Goal: Transaction & Acquisition: Book appointment/travel/reservation

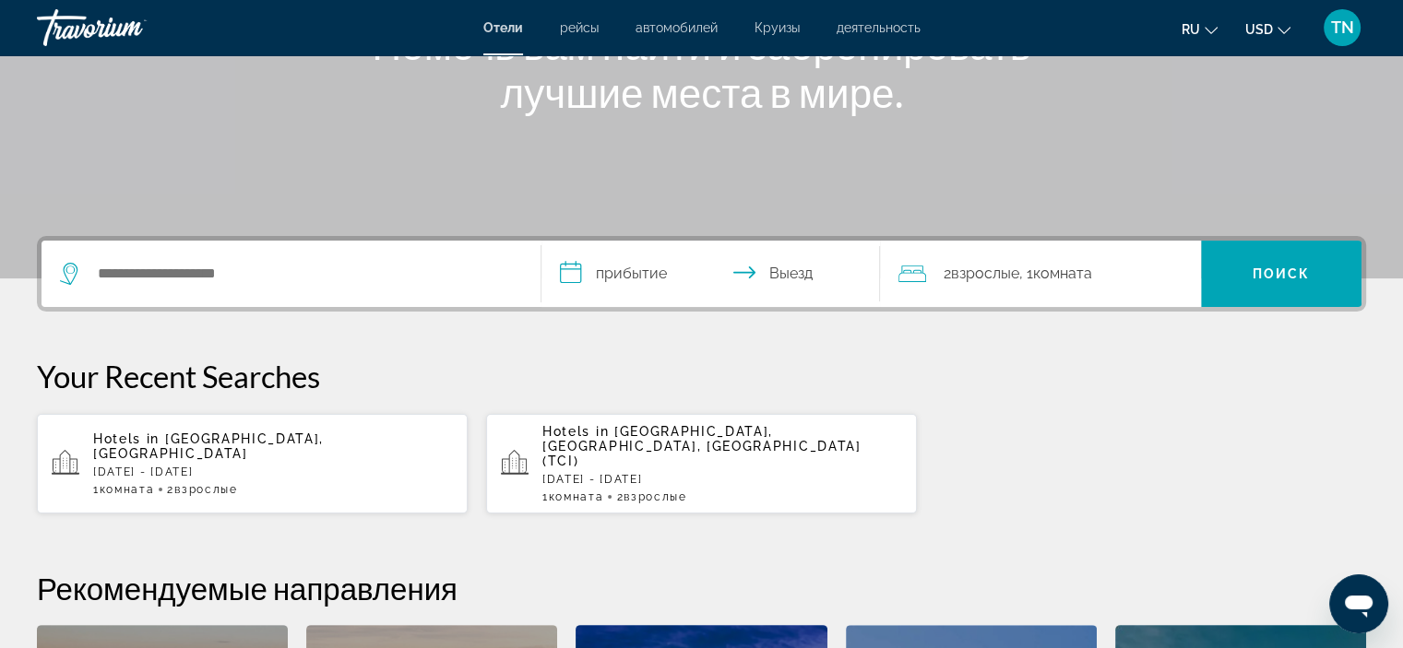
scroll to position [277, 0]
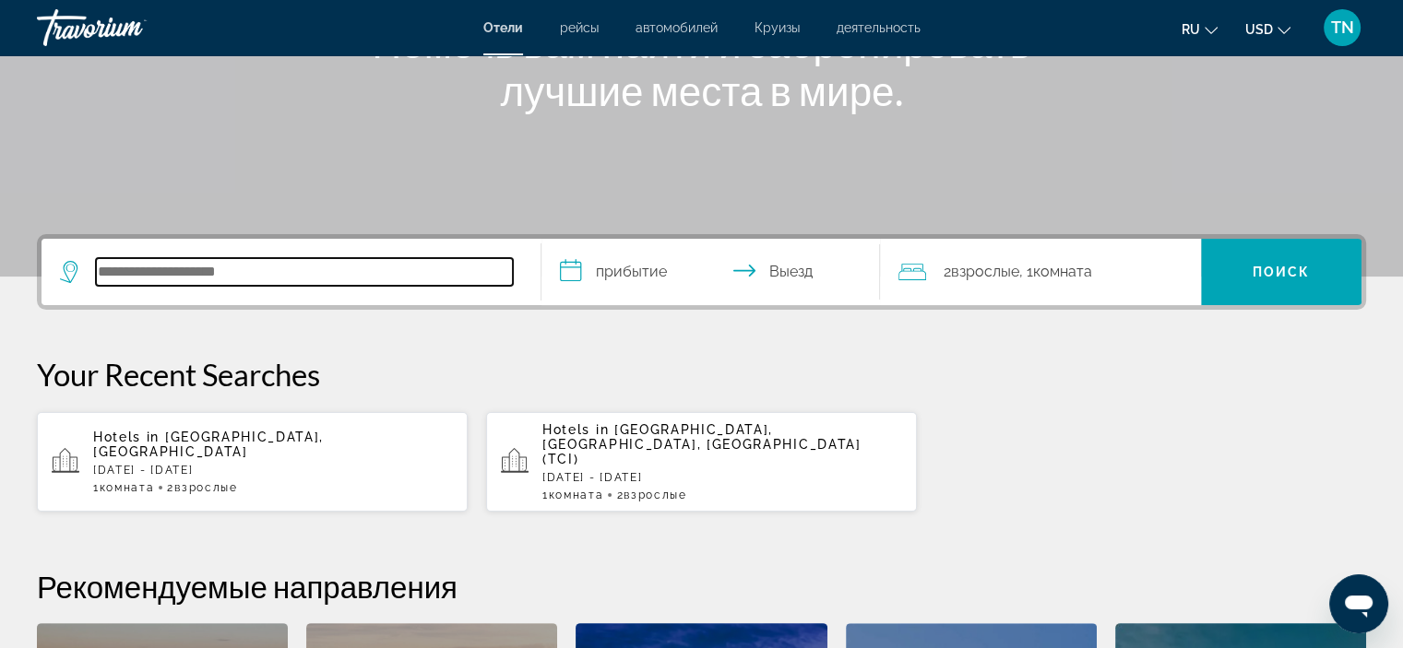
click at [181, 279] on input "Search hotel destination" at bounding box center [304, 272] width 417 height 28
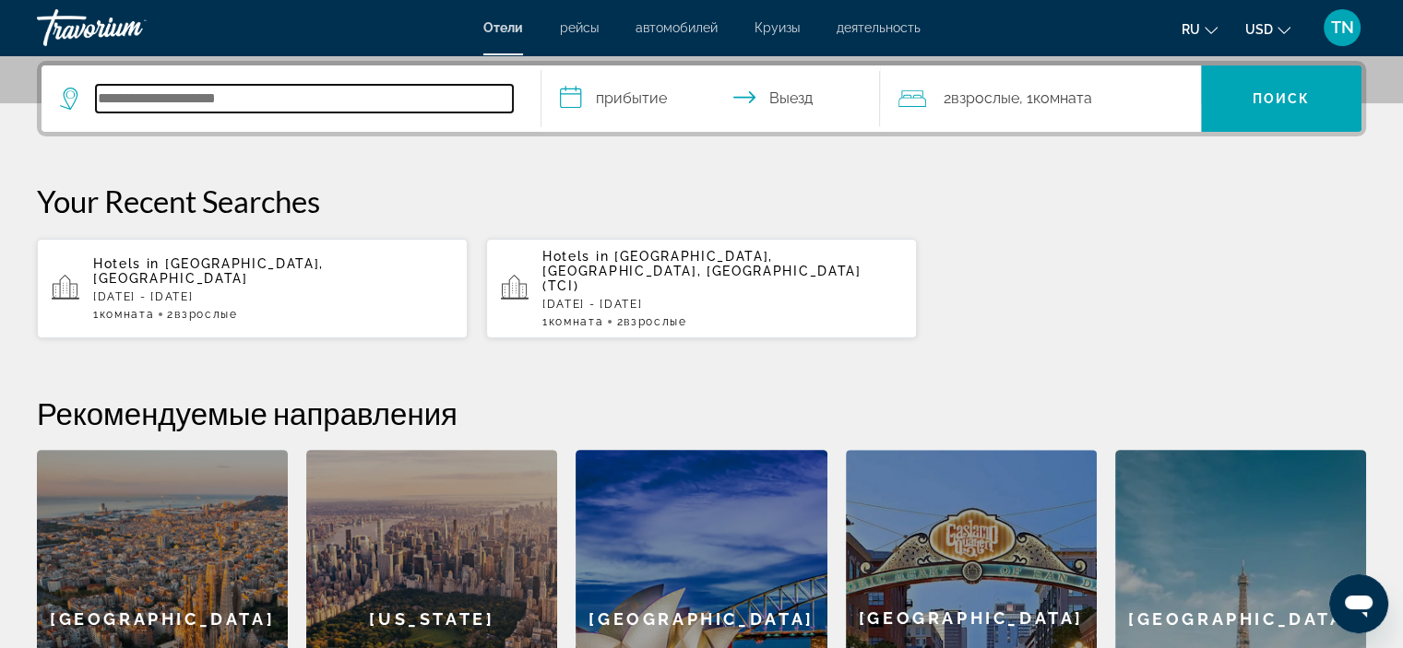
scroll to position [450, 0]
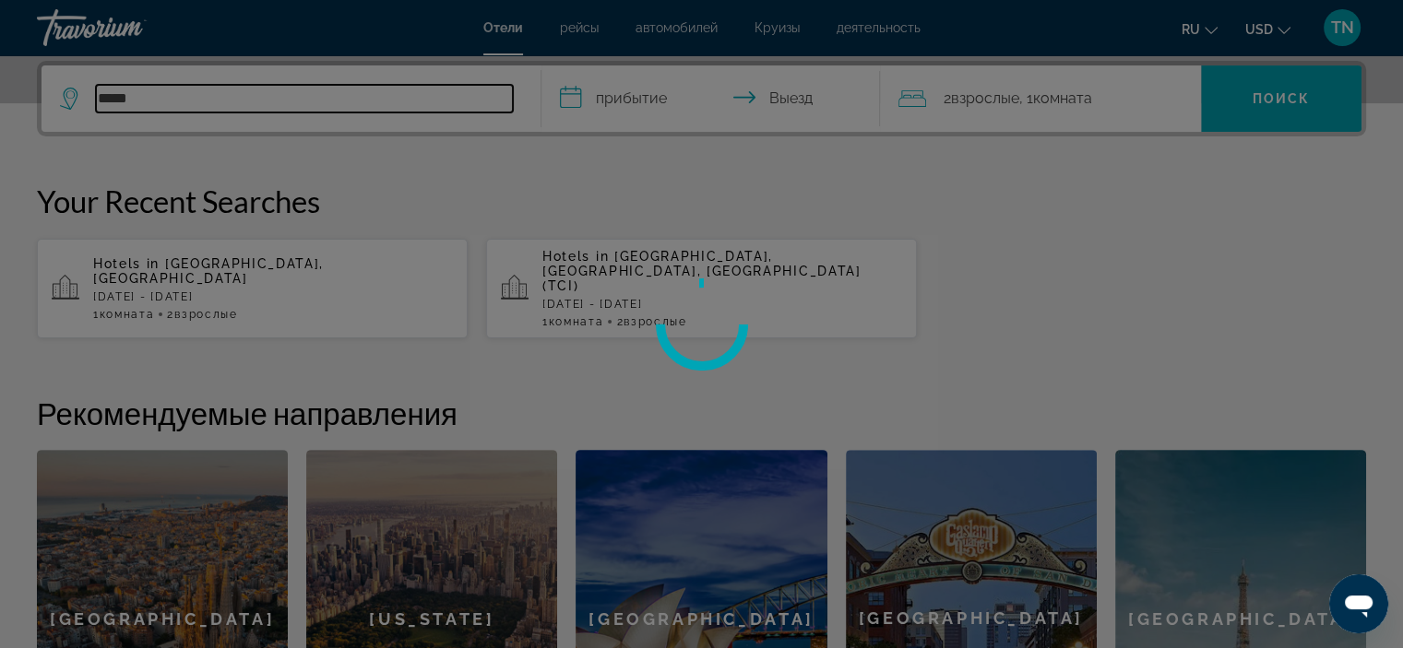
type input "*****"
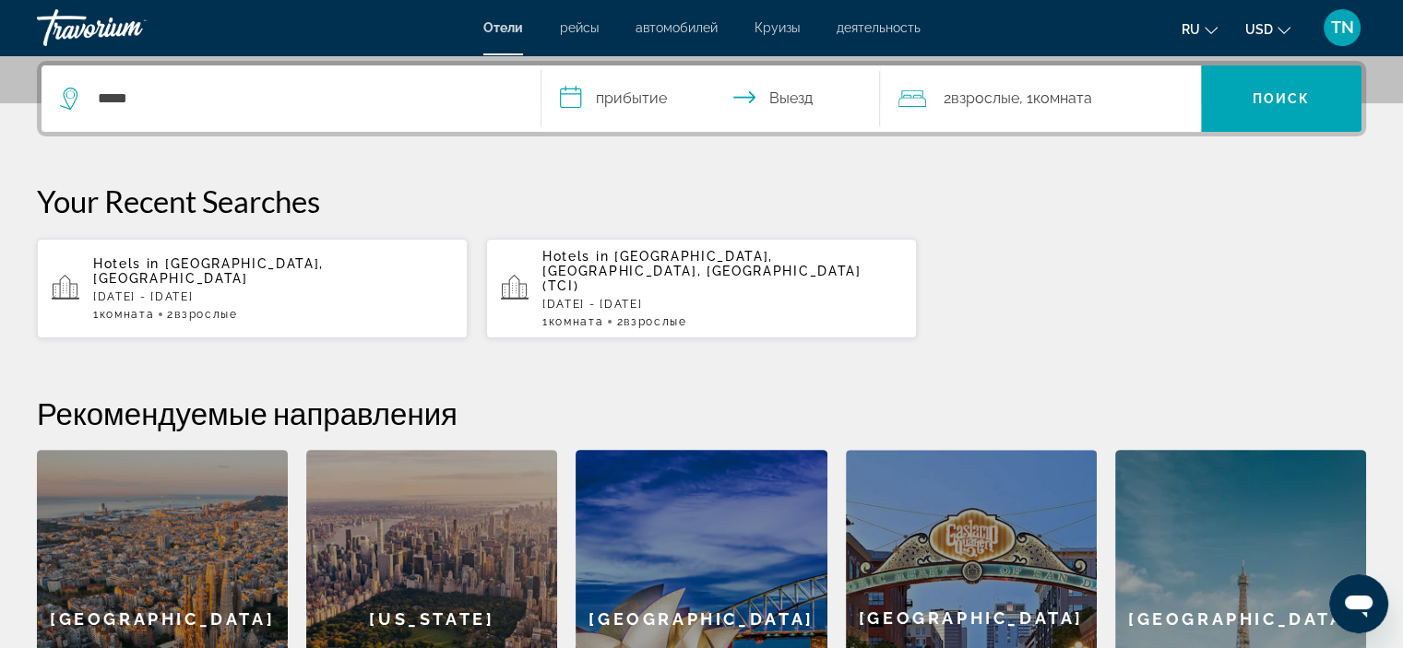
click at [608, 95] on input "**********" at bounding box center [714, 101] width 347 height 72
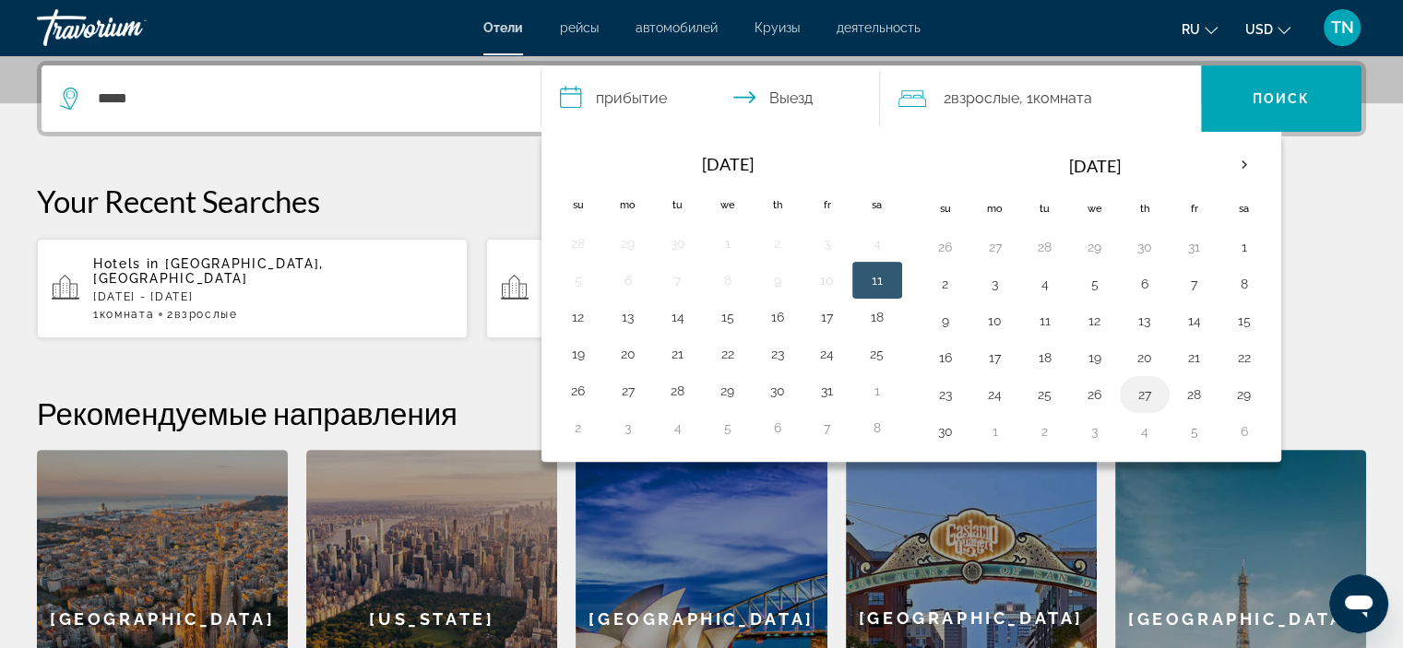
drag, startPoint x: 1142, startPoint y: 394, endPoint x: 1187, endPoint y: 389, distance: 45.4
click at [1144, 394] on button "27" at bounding box center [1145, 395] width 30 height 26
click at [1239, 396] on button "29" at bounding box center [1244, 395] width 30 height 26
type input "**********"
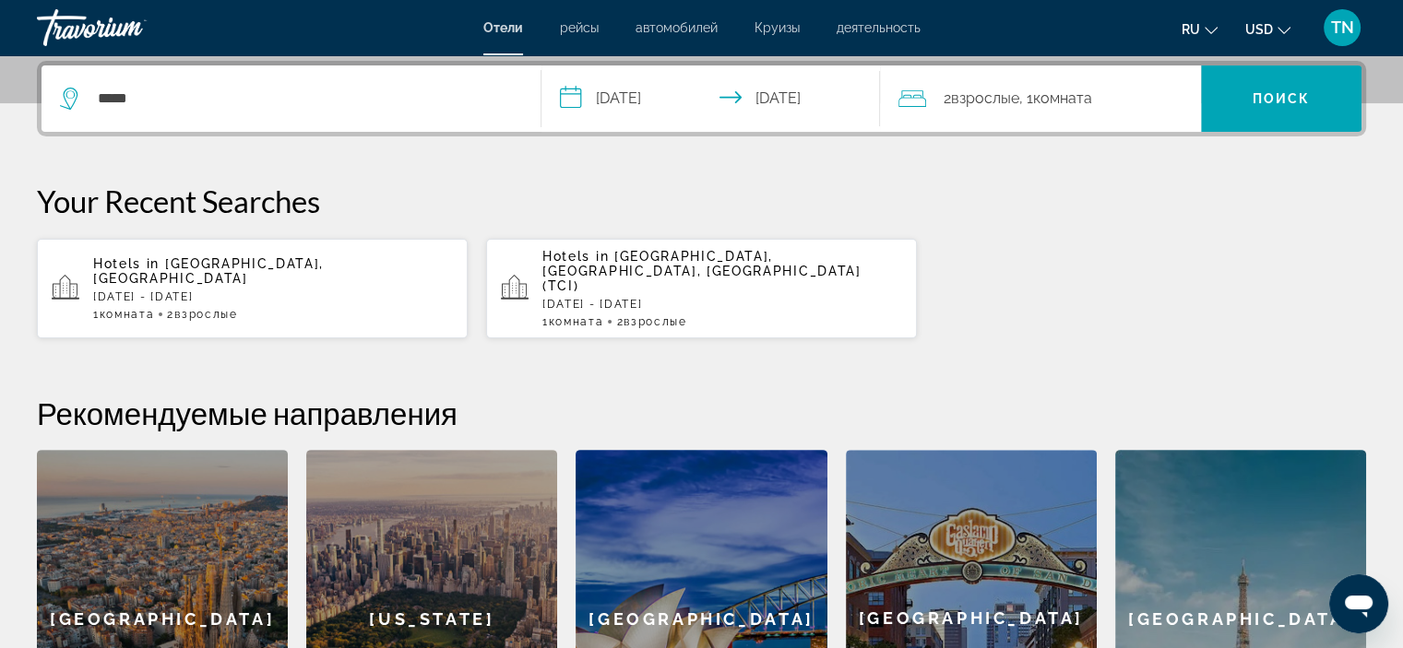
click at [1029, 99] on span ", 1 Комната номера" at bounding box center [1054, 99] width 73 height 26
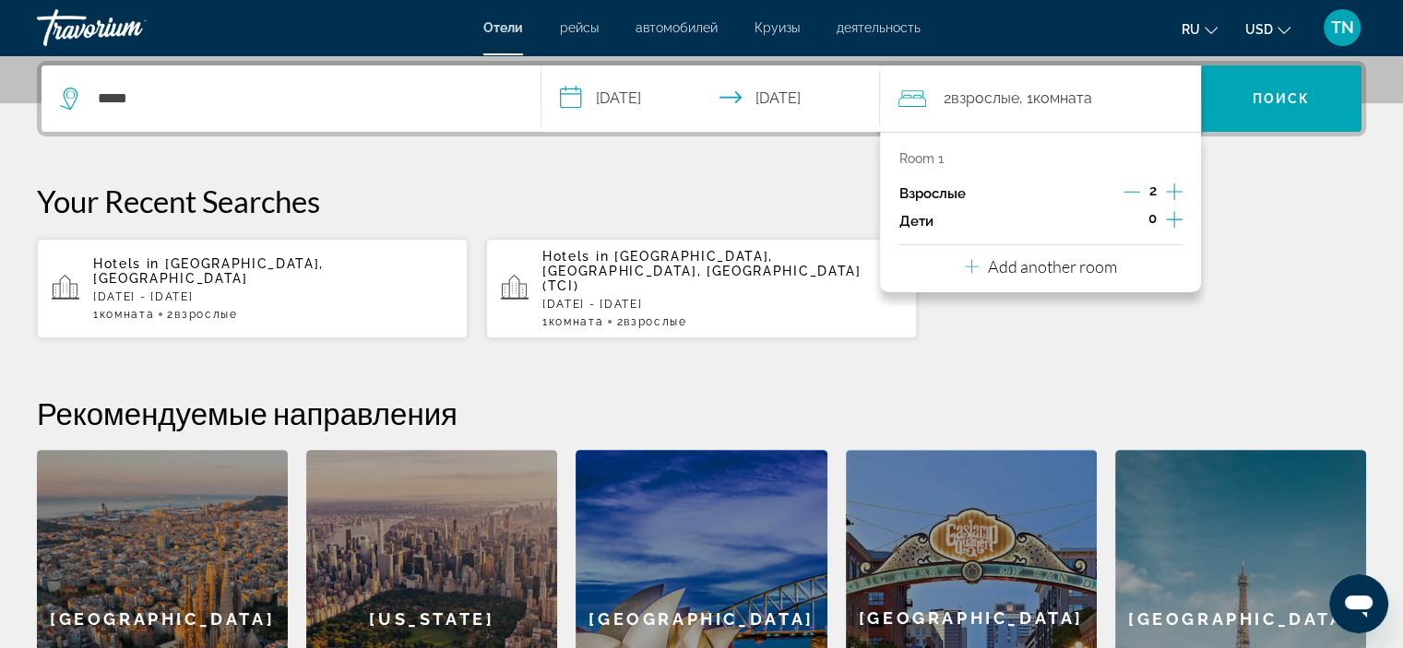
click at [1126, 186] on icon "Decrement adults" at bounding box center [1131, 192] width 17 height 17
click at [1280, 101] on span "Поиск" at bounding box center [1281, 98] width 58 height 15
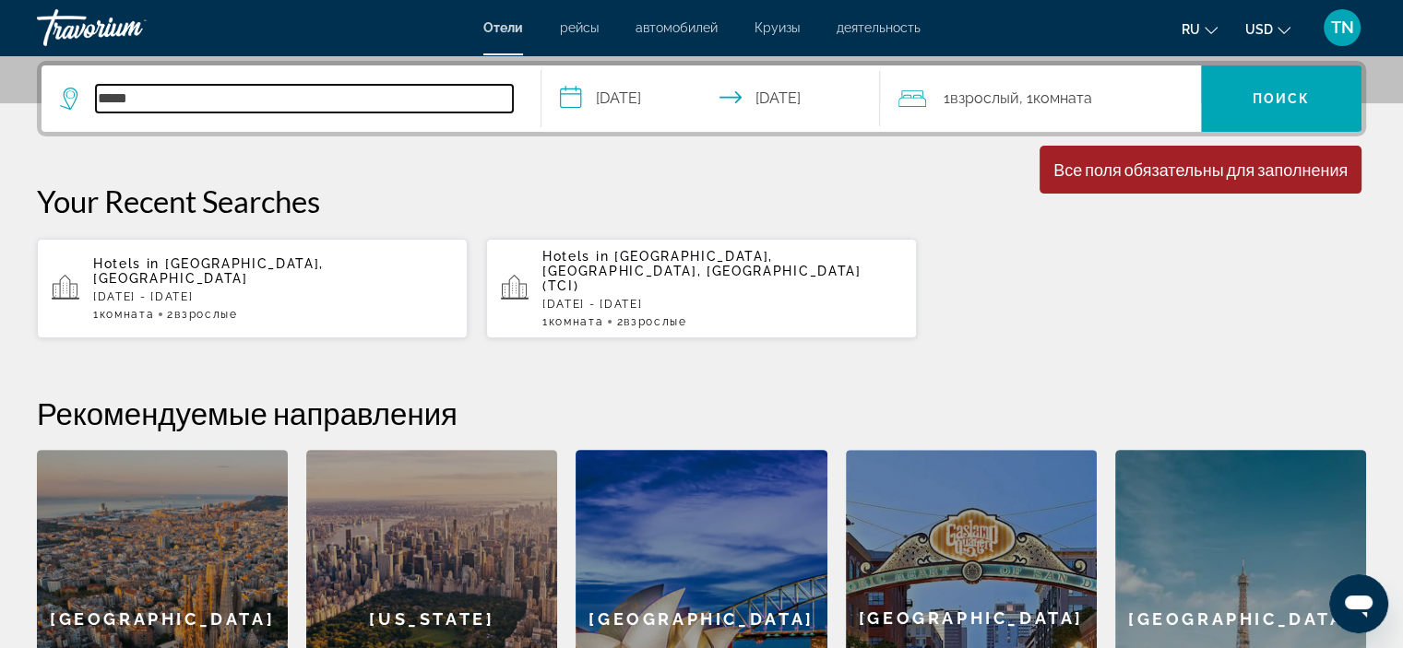
click at [189, 92] on input "*****" at bounding box center [304, 99] width 417 height 28
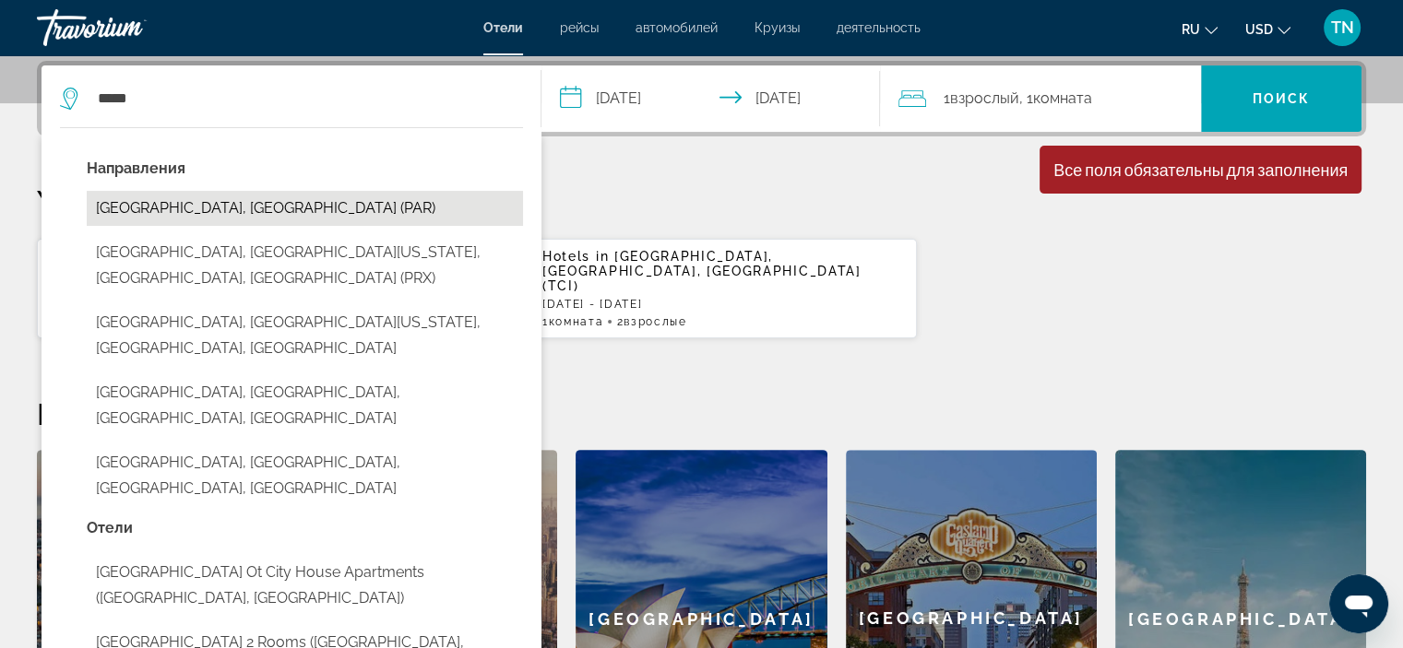
click at [144, 214] on button "[GEOGRAPHIC_DATA], [GEOGRAPHIC_DATA] (PAR)" at bounding box center [305, 208] width 436 height 35
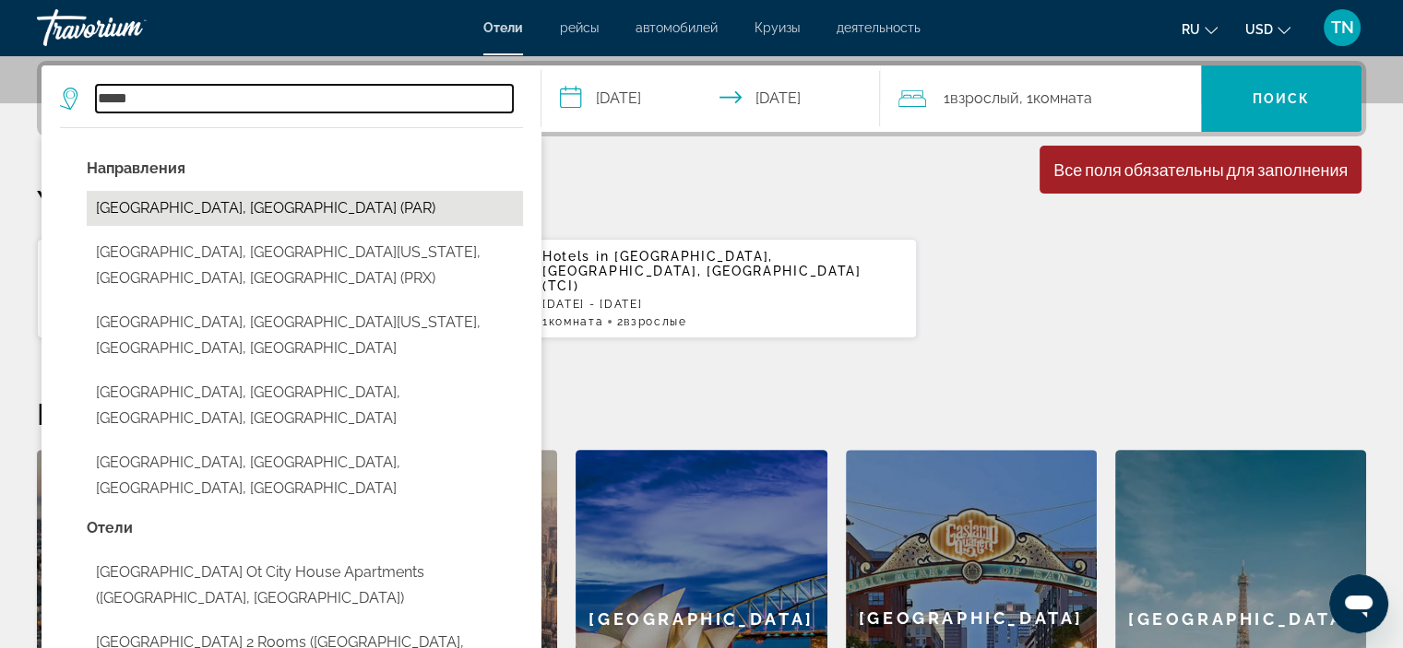
type input "**********"
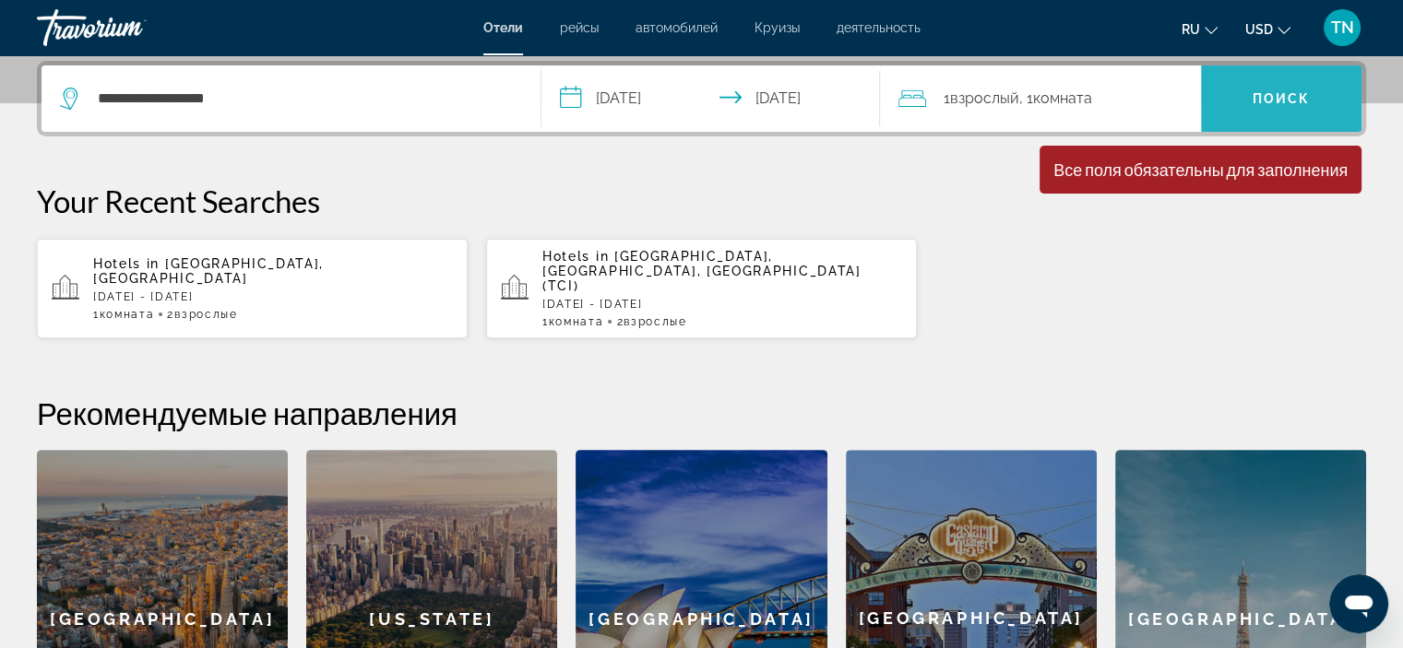
click at [1263, 99] on span "Поиск" at bounding box center [1281, 98] width 58 height 15
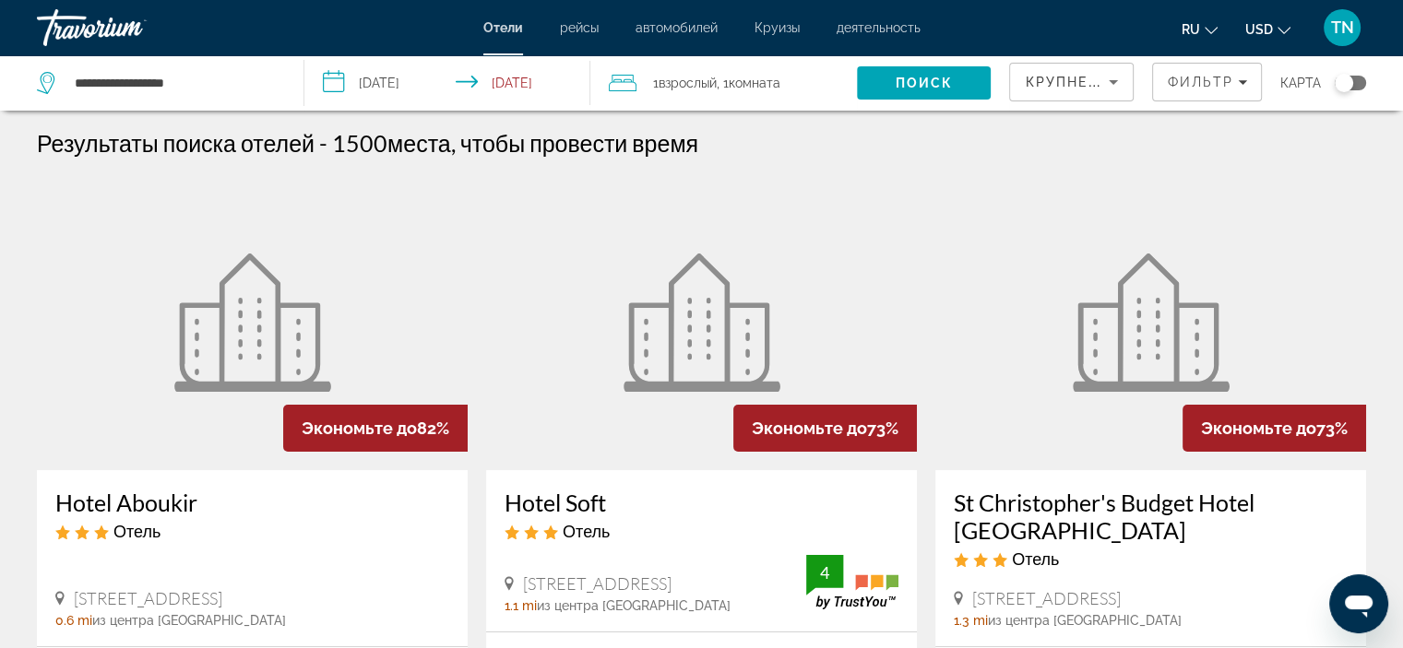
click at [1346, 84] on div "Toggle map" at bounding box center [1343, 83] width 18 height 18
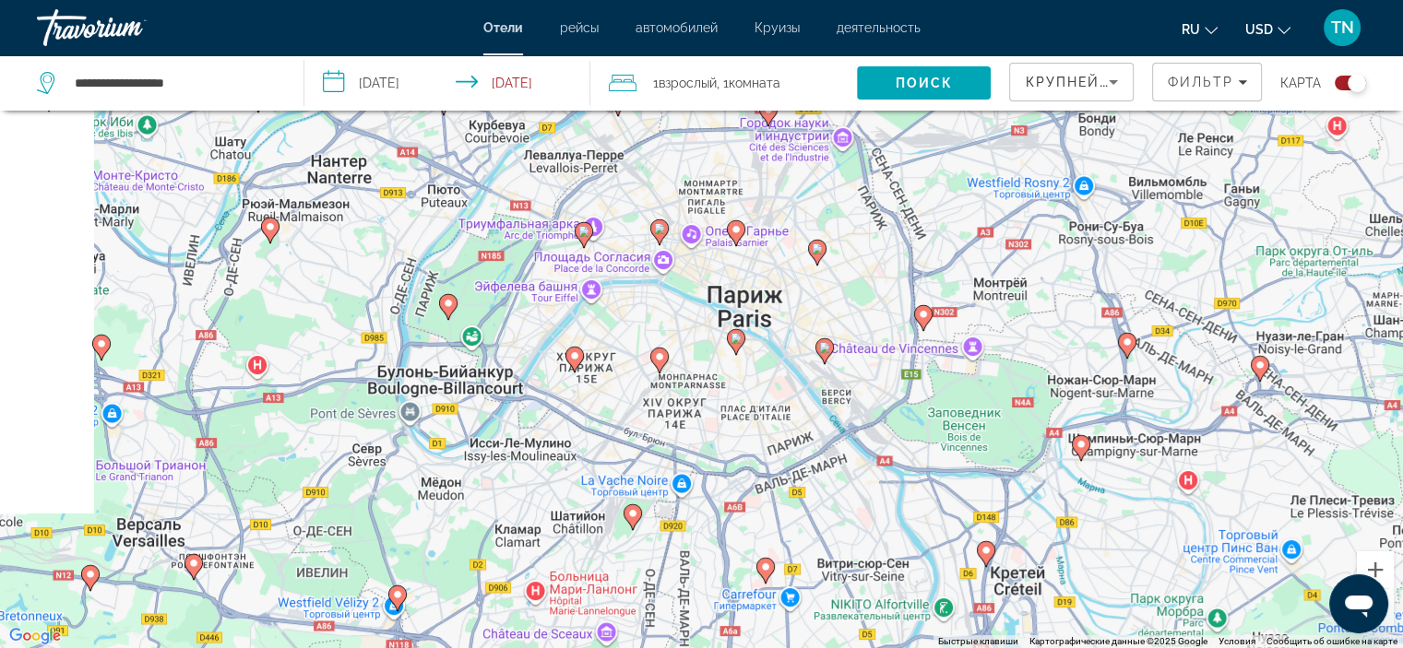
drag, startPoint x: 612, startPoint y: 297, endPoint x: 793, endPoint y: 423, distance: 220.5
click at [793, 423] on div "Чтобы активировать перетаскивание с помощью клавиатуры, нажмите Alt + Ввод. Пос…" at bounding box center [701, 324] width 1403 height 648
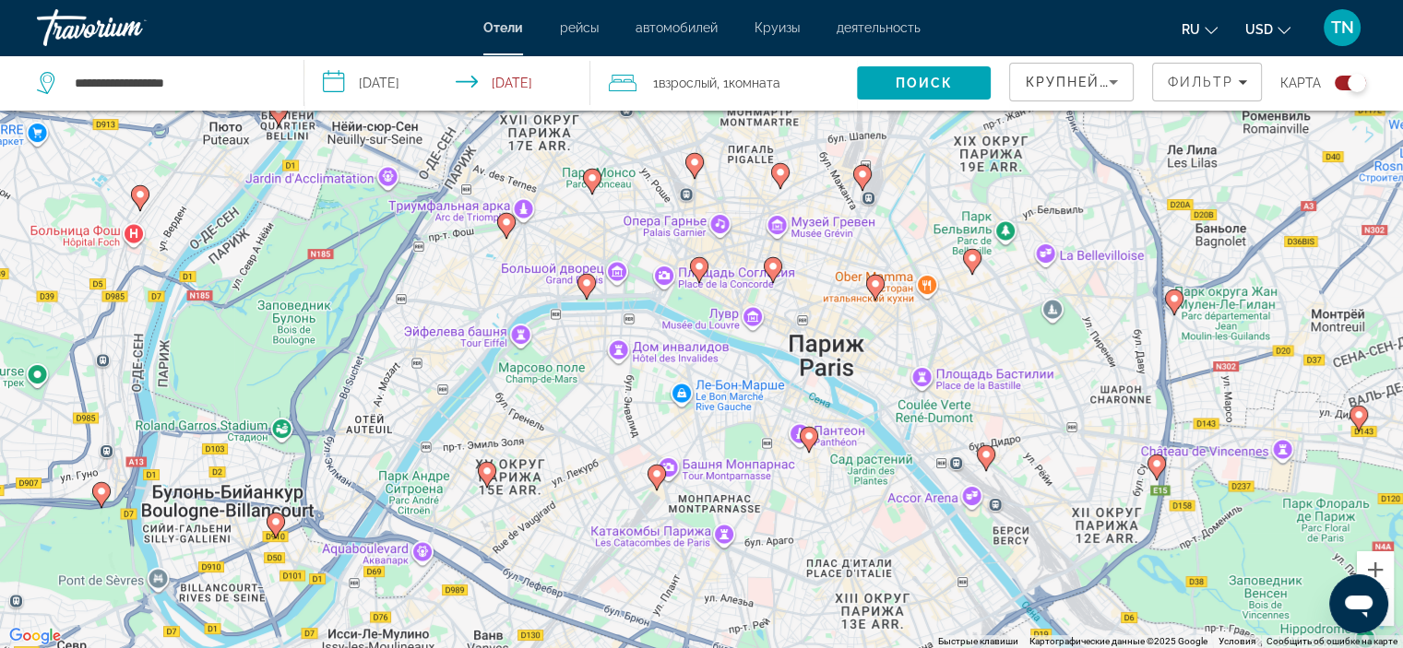
drag, startPoint x: 590, startPoint y: 262, endPoint x: 727, endPoint y: 443, distance: 226.5
click at [727, 443] on div "Чтобы активировать перетаскивание с помощью клавиатуры, нажмите Alt + Ввод. Пос…" at bounding box center [701, 324] width 1403 height 648
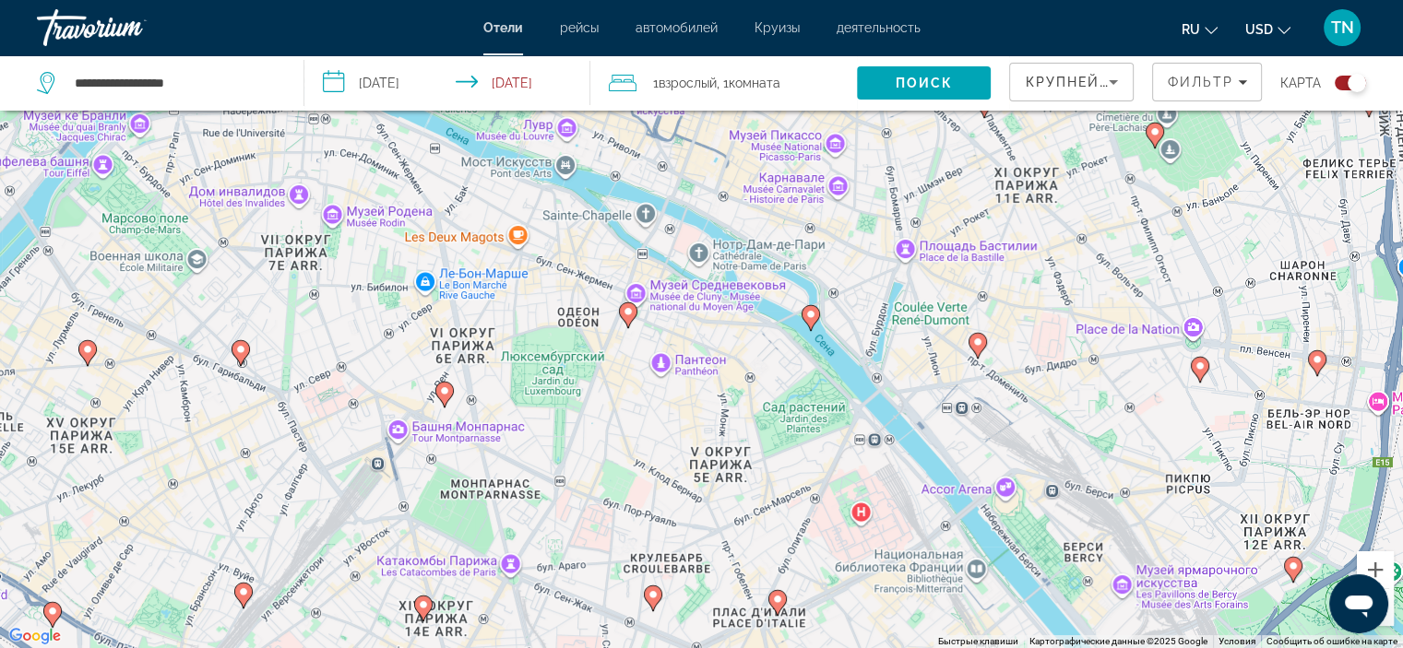
drag, startPoint x: 824, startPoint y: 540, endPoint x: 554, endPoint y: 352, distance: 328.0
click at [554, 352] on div "Чтобы активировать перетаскивание с помощью клавиатуры, нажмите Alt + Ввод. Пос…" at bounding box center [701, 324] width 1403 height 648
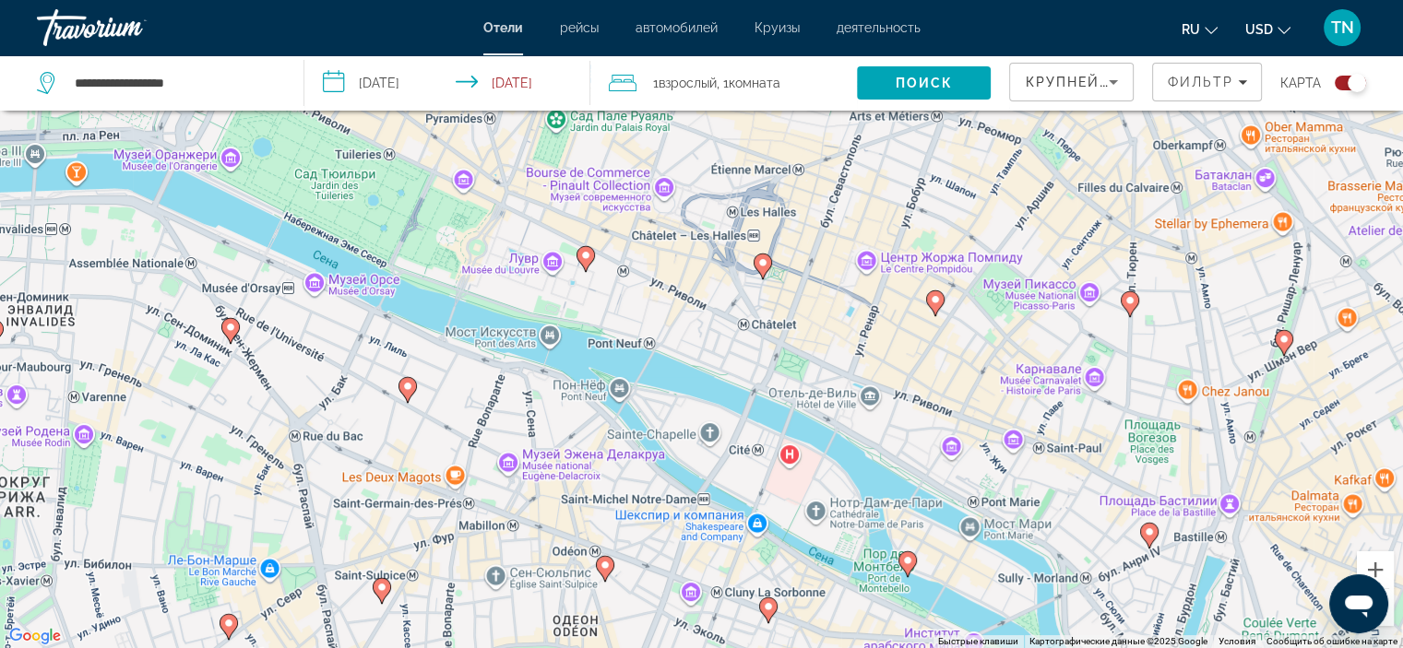
drag, startPoint x: 750, startPoint y: 351, endPoint x: 755, endPoint y: 649, distance: 297.9
click at [755, 538] on html "**********" at bounding box center [701, 213] width 1403 height 648
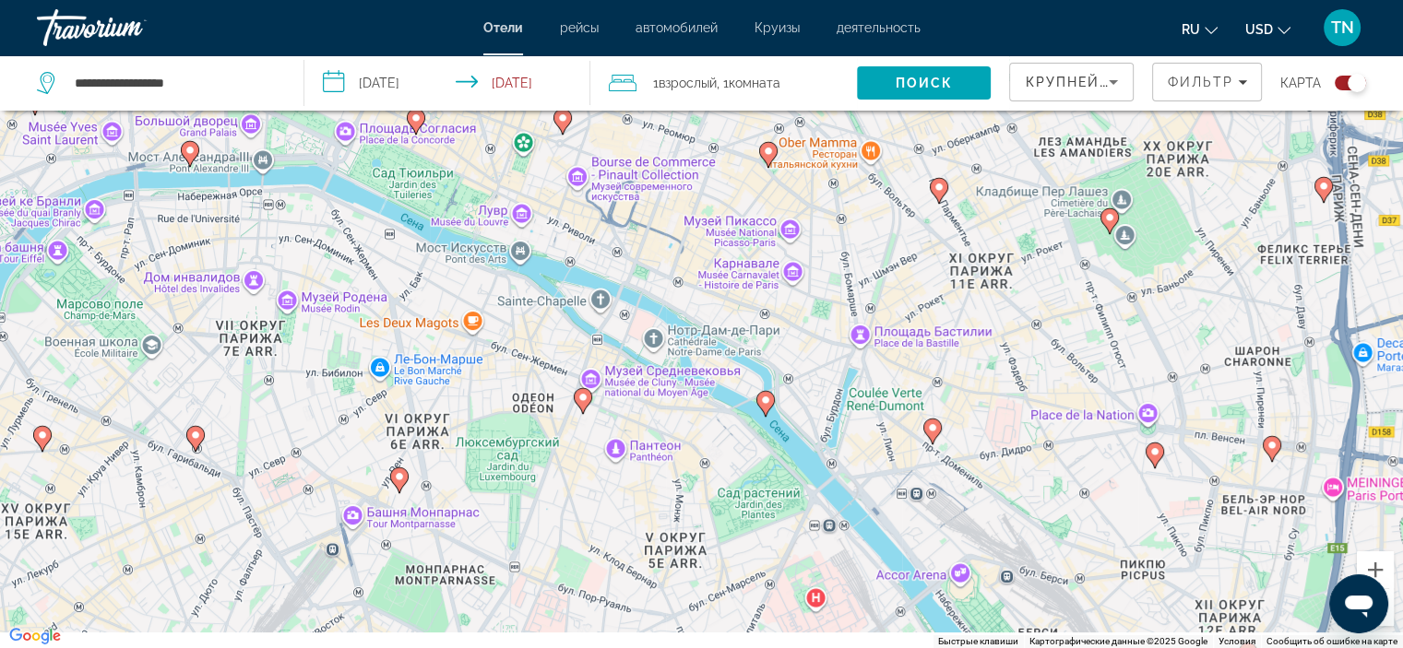
drag, startPoint x: 548, startPoint y: 515, endPoint x: 509, endPoint y: 334, distance: 184.9
click at [509, 334] on div "Чтобы активировать перетаскивание с помощью клавиатуры, нажмите Alt + Ввод. Пос…" at bounding box center [701, 324] width 1403 height 648
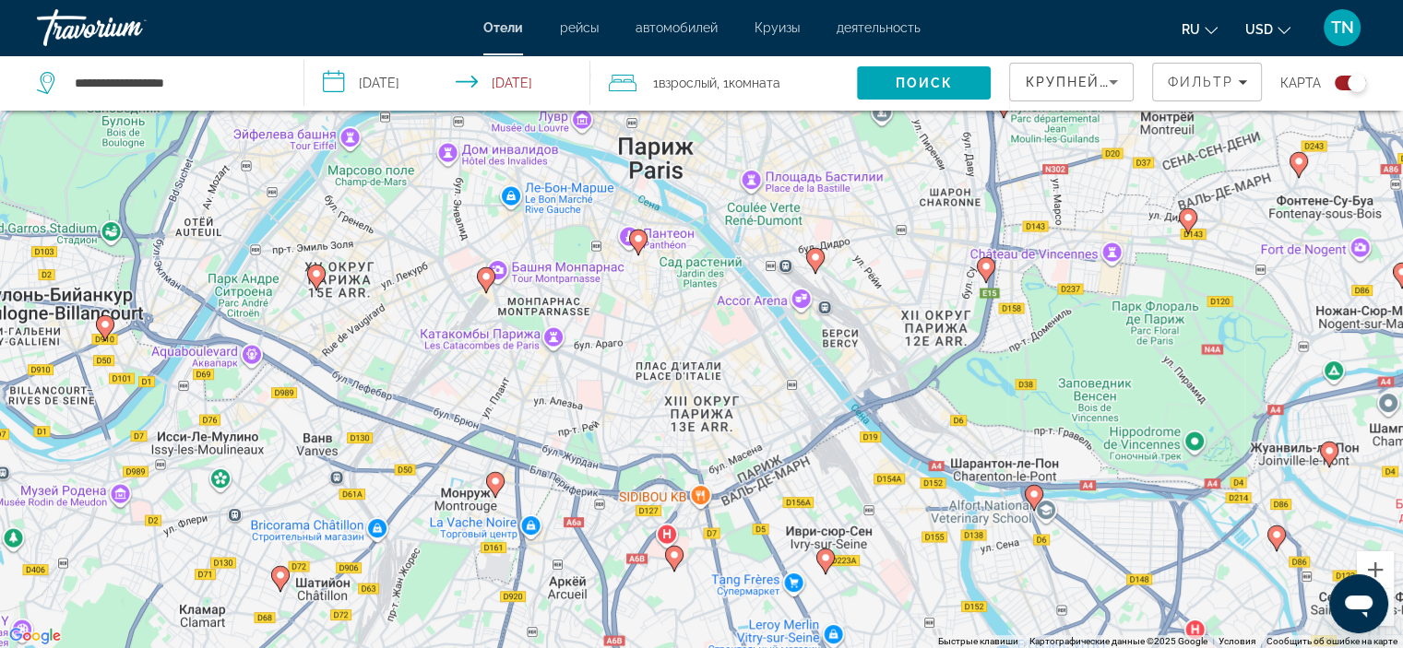
drag, startPoint x: 653, startPoint y: 532, endPoint x: 633, endPoint y: 309, distance: 224.1
click at [633, 309] on div "Чтобы активировать перетаскивание с помощью клавиатуры, нажмите Alt + Ввод. Пос…" at bounding box center [701, 324] width 1403 height 648
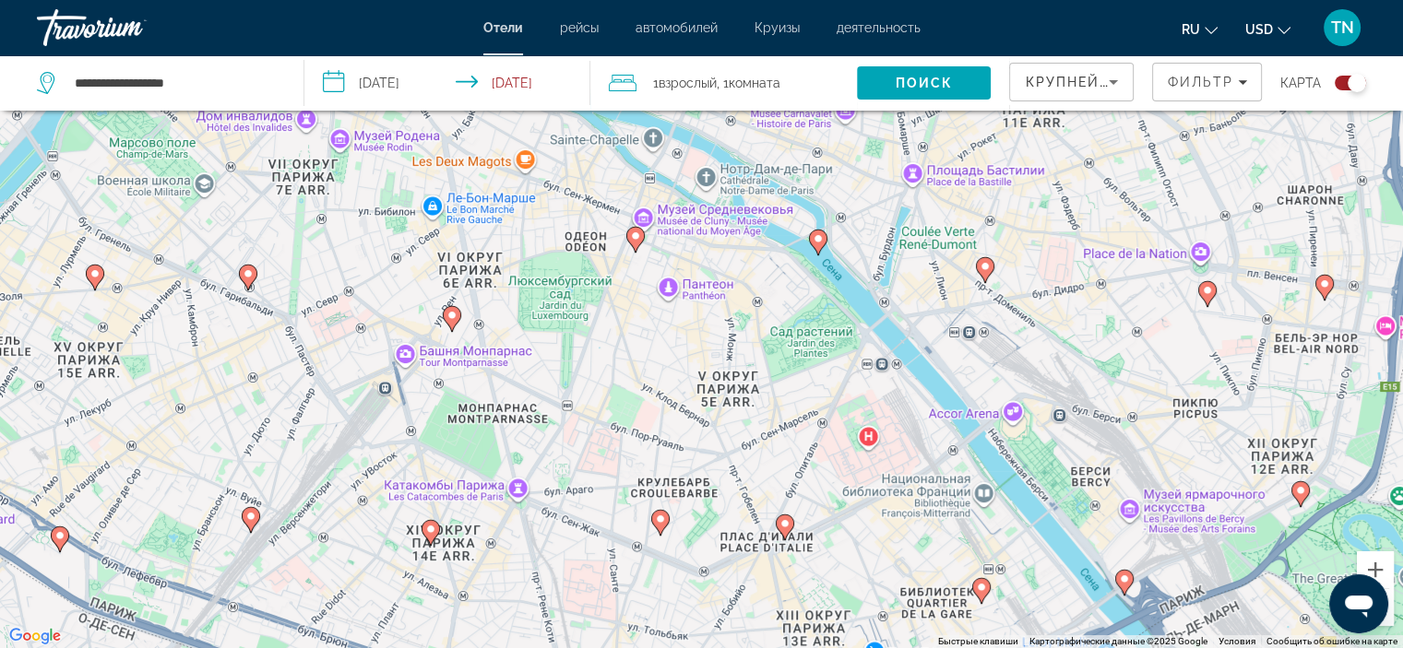
drag, startPoint x: 631, startPoint y: 312, endPoint x: 675, endPoint y: 434, distance: 130.4
click at [675, 434] on div "Чтобы активировать перетаскивание с помощью клавиатуры, нажмите Alt + Ввод. Пос…" at bounding box center [701, 324] width 1403 height 648
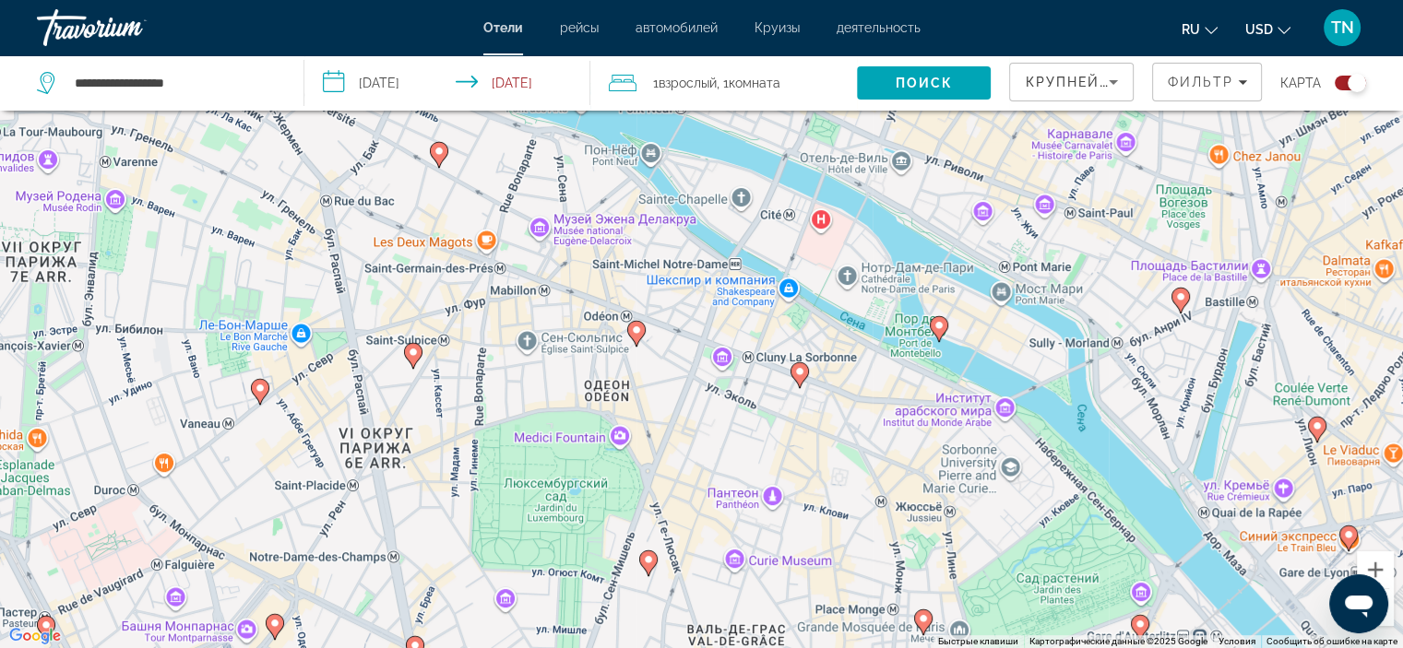
drag, startPoint x: 631, startPoint y: 257, endPoint x: 739, endPoint y: 567, distance: 328.1
click at [739, 567] on div "Чтобы активировать перетаскивание с помощью клавиатуры, нажмите Alt + Ввод. Пос…" at bounding box center [701, 324] width 1403 height 648
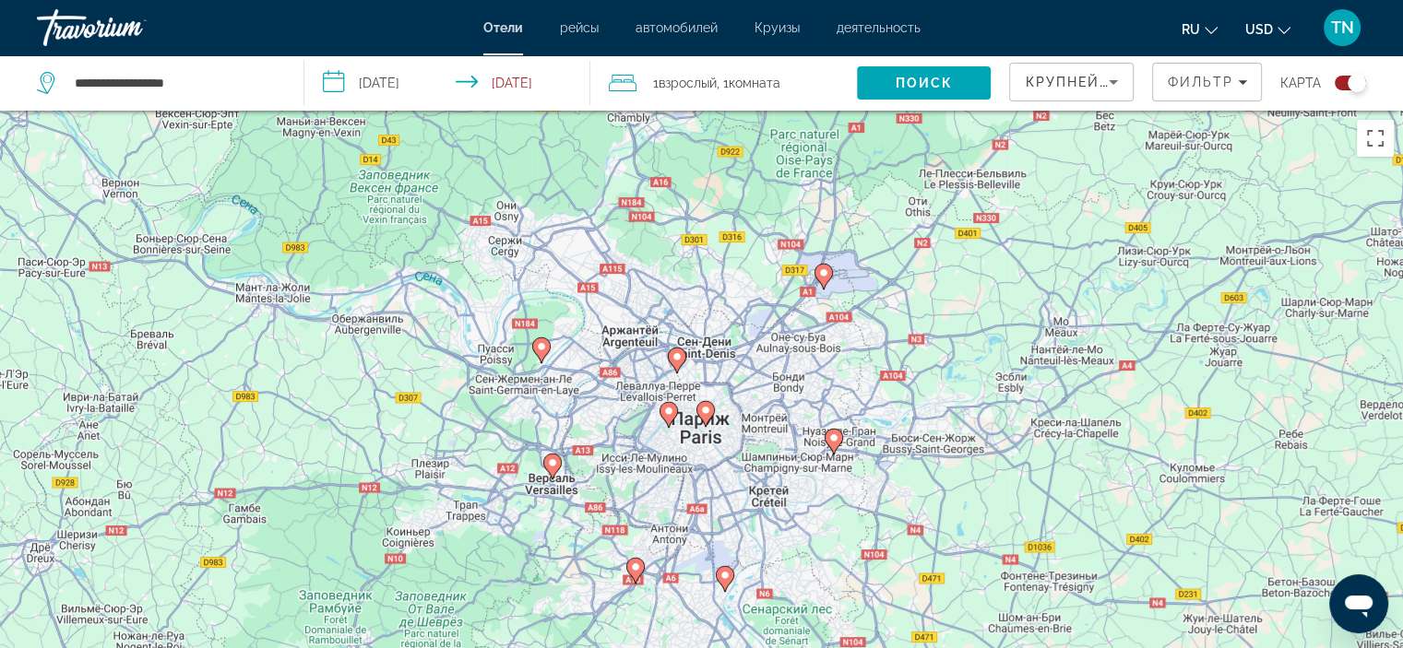
click at [1346, 87] on div "Toggle map" at bounding box center [1349, 83] width 31 height 15
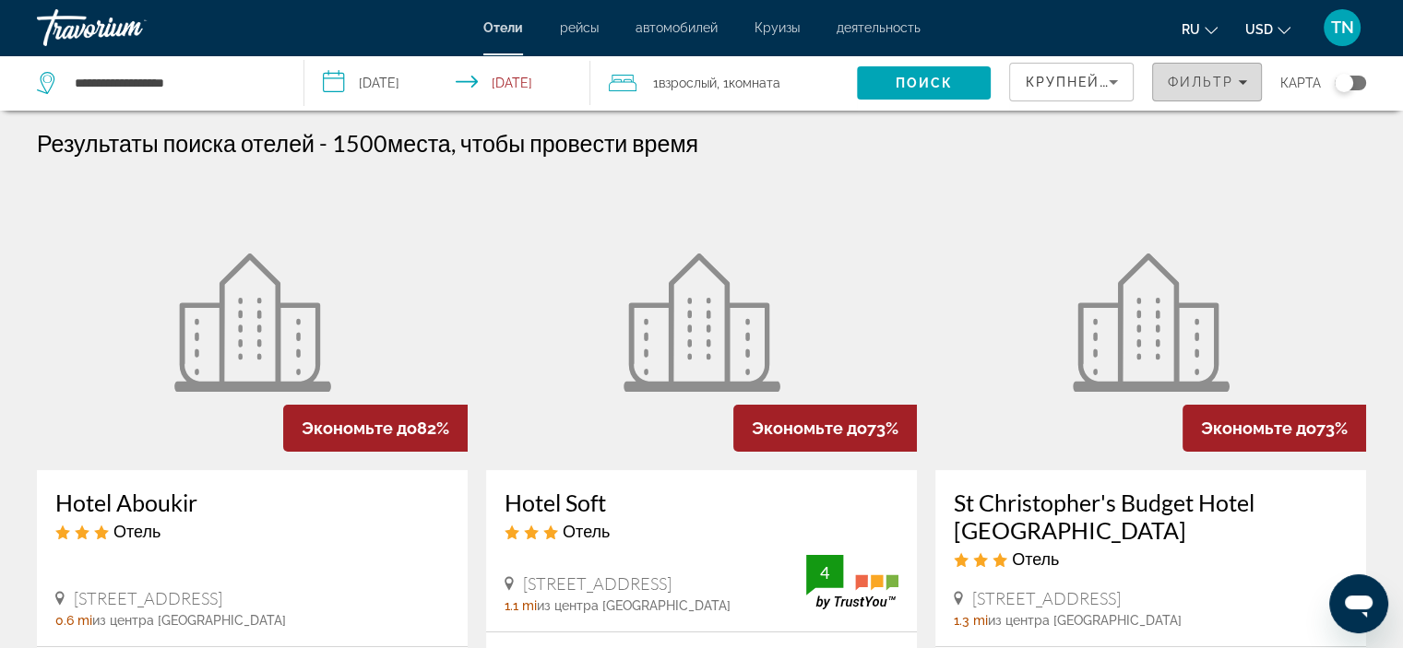
click at [1246, 83] on icon "Filters" at bounding box center [1242, 81] width 9 height 9
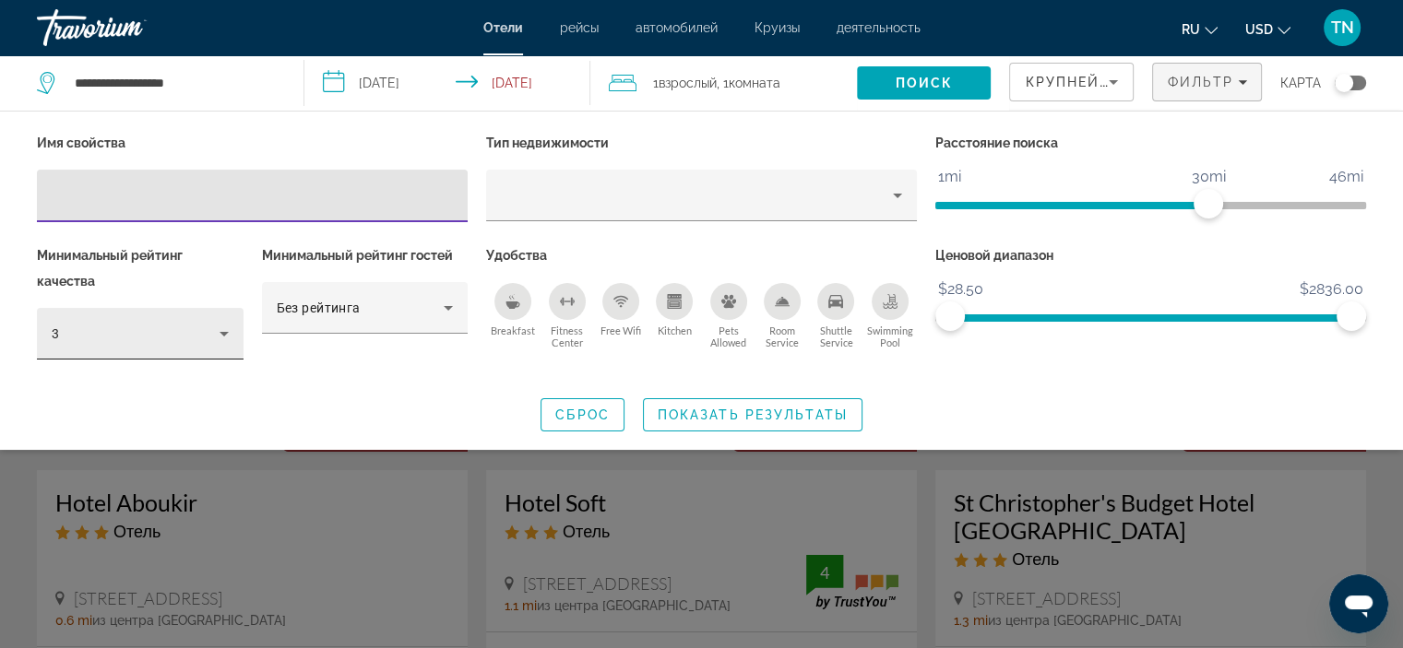
click at [226, 335] on icon "Hotel Filters" at bounding box center [224, 334] width 22 height 22
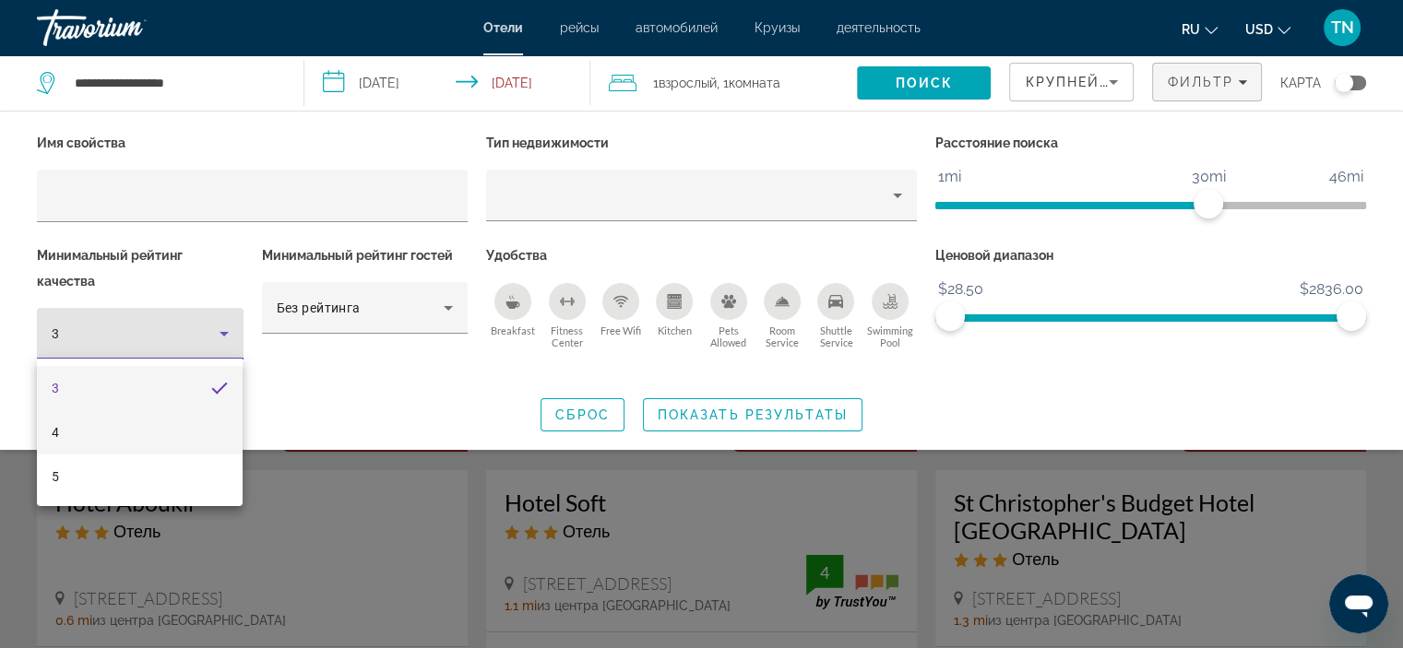
click at [62, 430] on mat-option "4" at bounding box center [140, 432] width 206 height 44
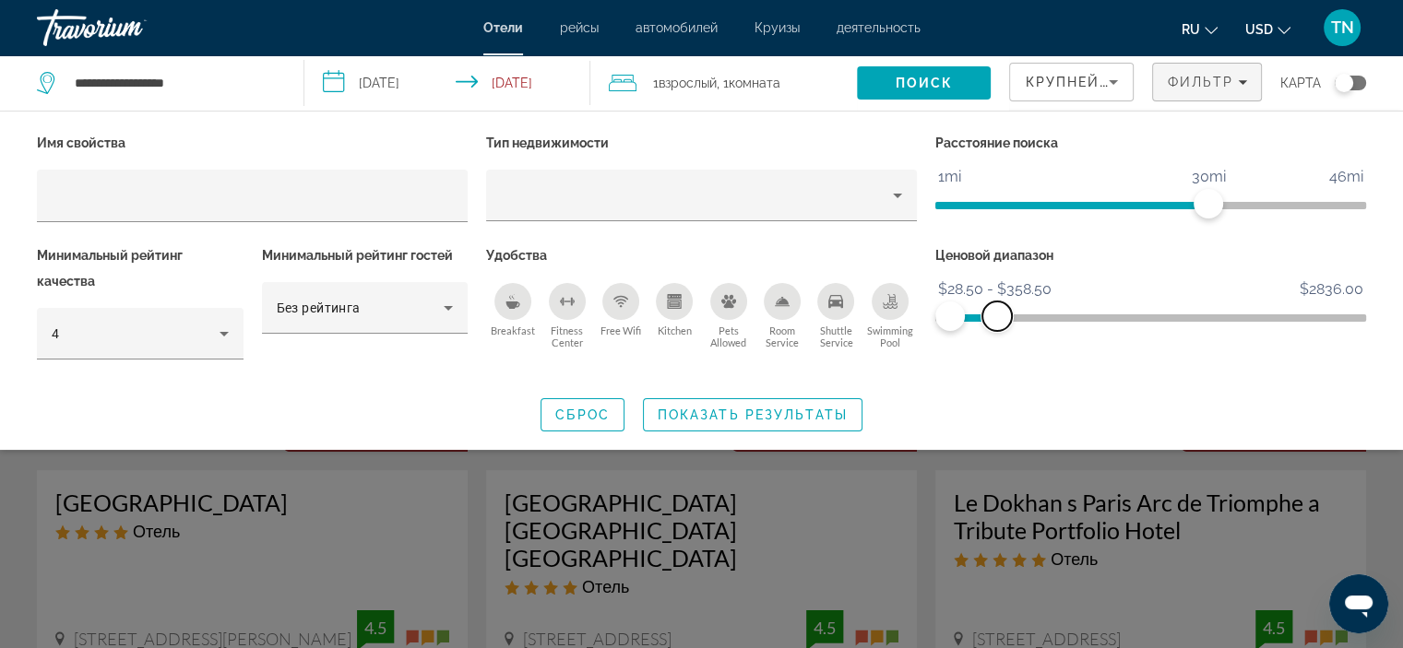
drag, startPoint x: 1355, startPoint y: 315, endPoint x: 997, endPoint y: 338, distance: 358.5
click at [997, 338] on div "Ценовой диапазон $28.50 $2836.00 $28.50 $358.50 $28.50 - $358.50" at bounding box center [1150, 311] width 449 height 137
click at [941, 79] on span "Поиск" at bounding box center [925, 83] width 58 height 15
click at [745, 412] on span "Показать результаты" at bounding box center [753, 415] width 190 height 15
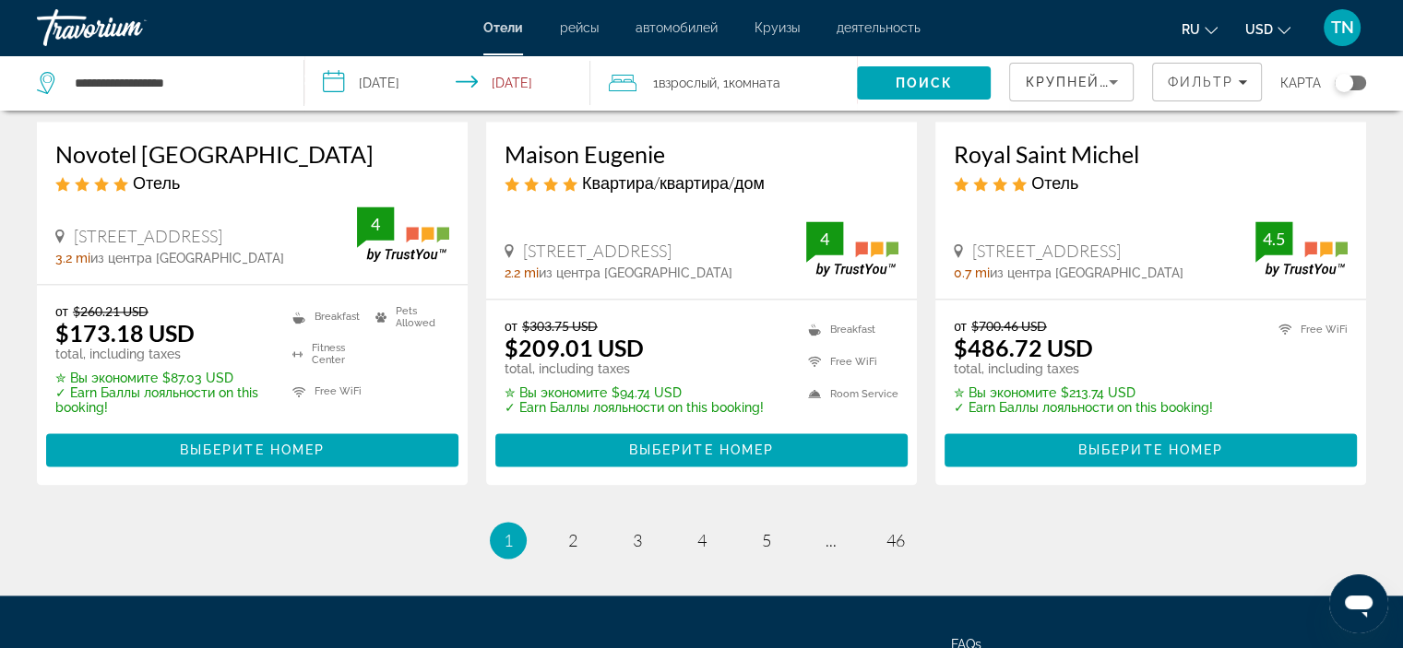
scroll to position [2662, 0]
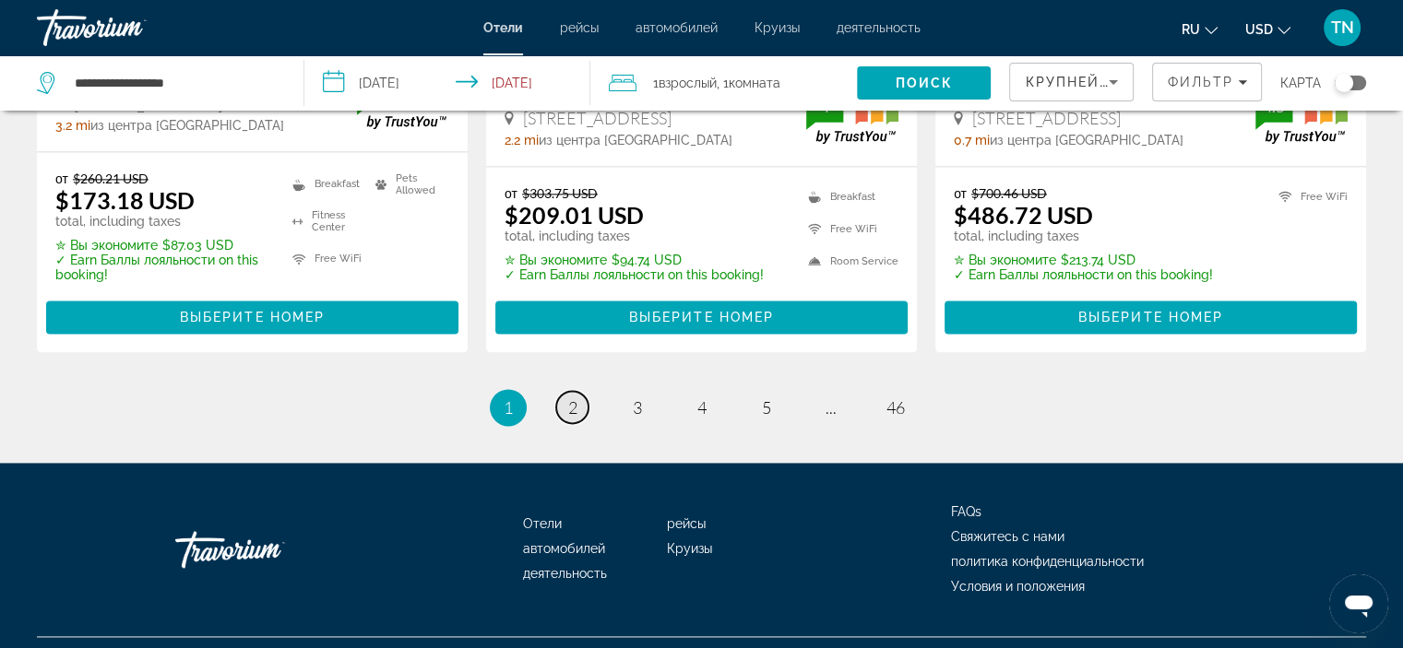
click at [568, 397] on span "2" at bounding box center [572, 407] width 9 height 20
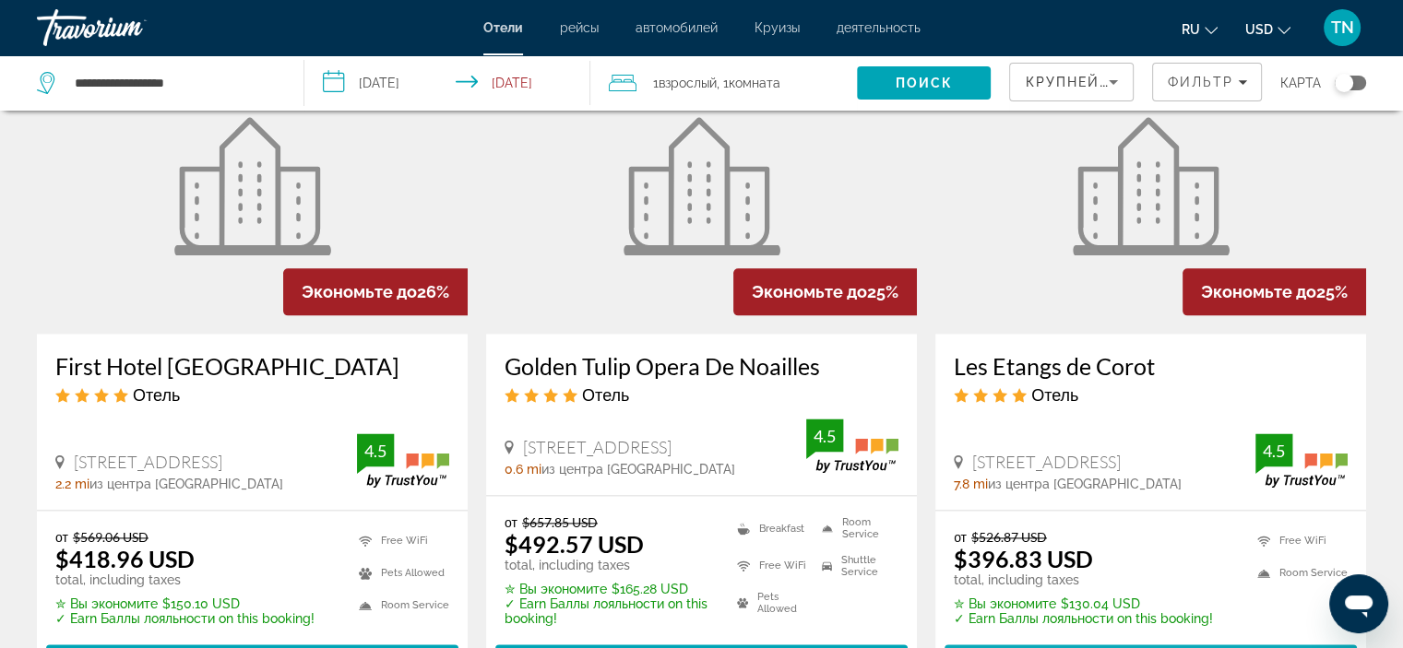
scroll to position [2643, 0]
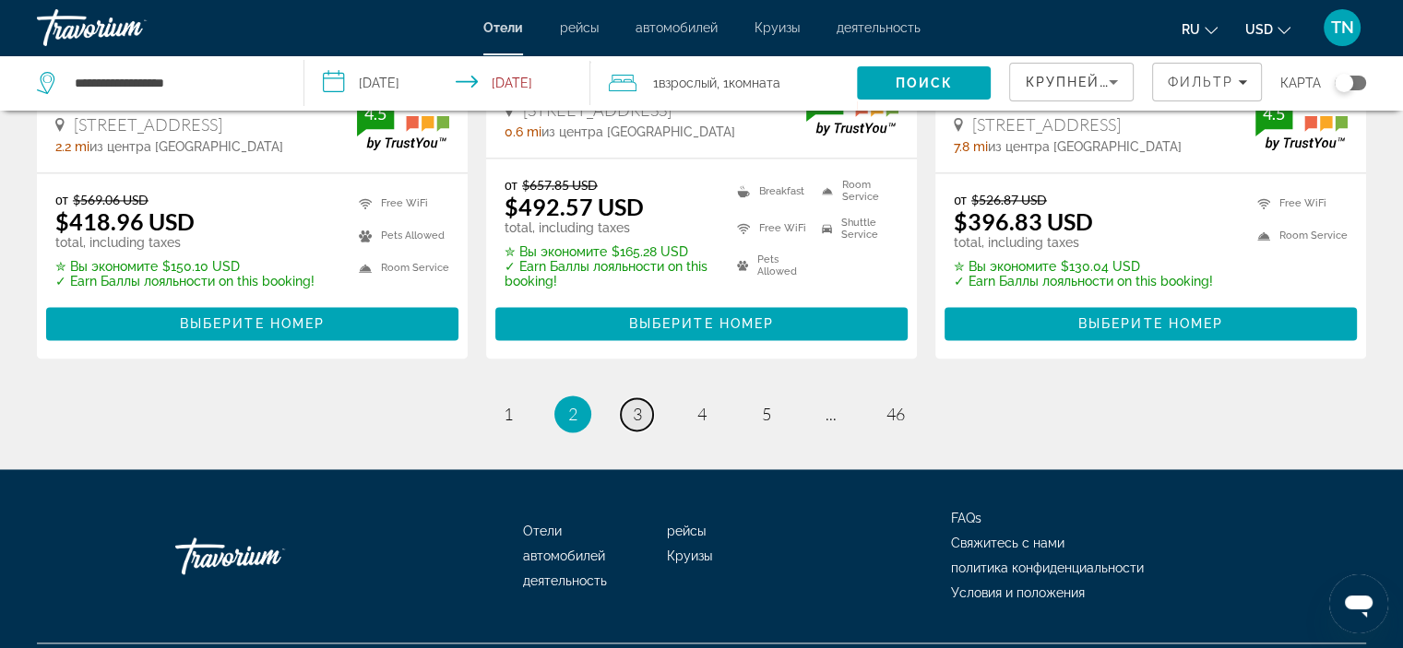
click at [633, 404] on span "3" at bounding box center [637, 414] width 9 height 20
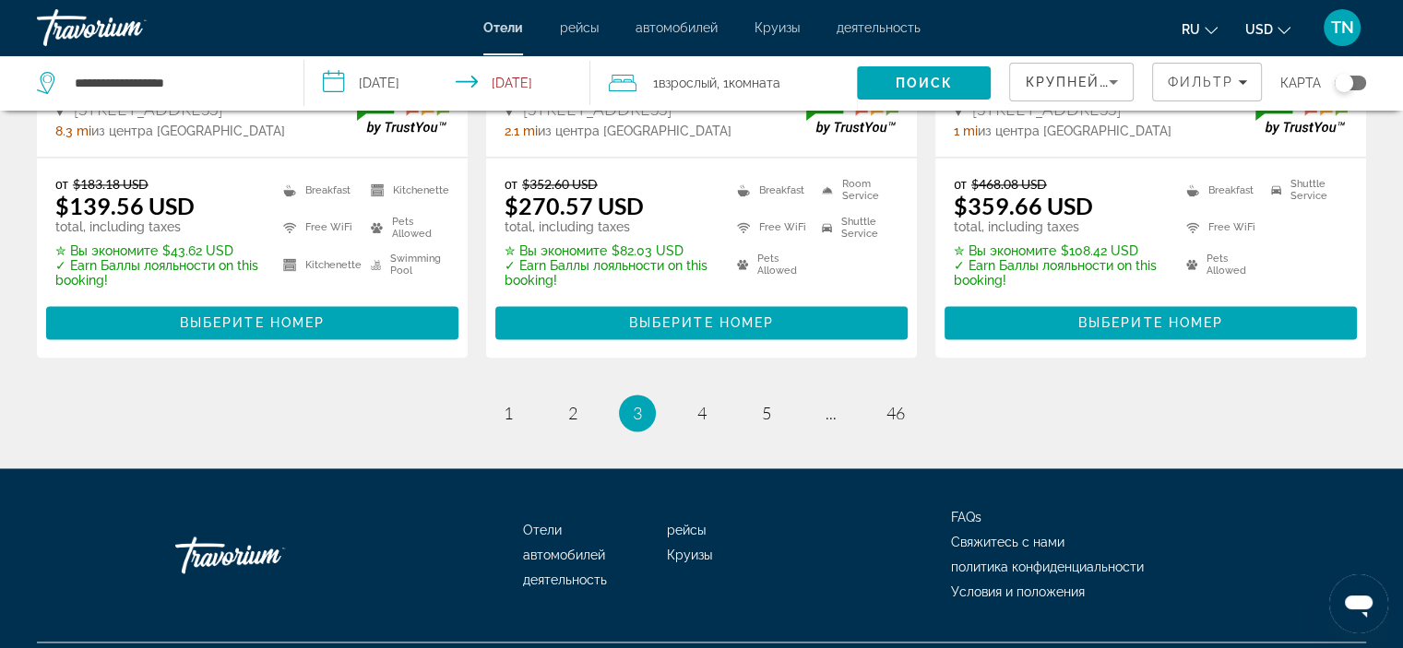
scroll to position [2649, 0]
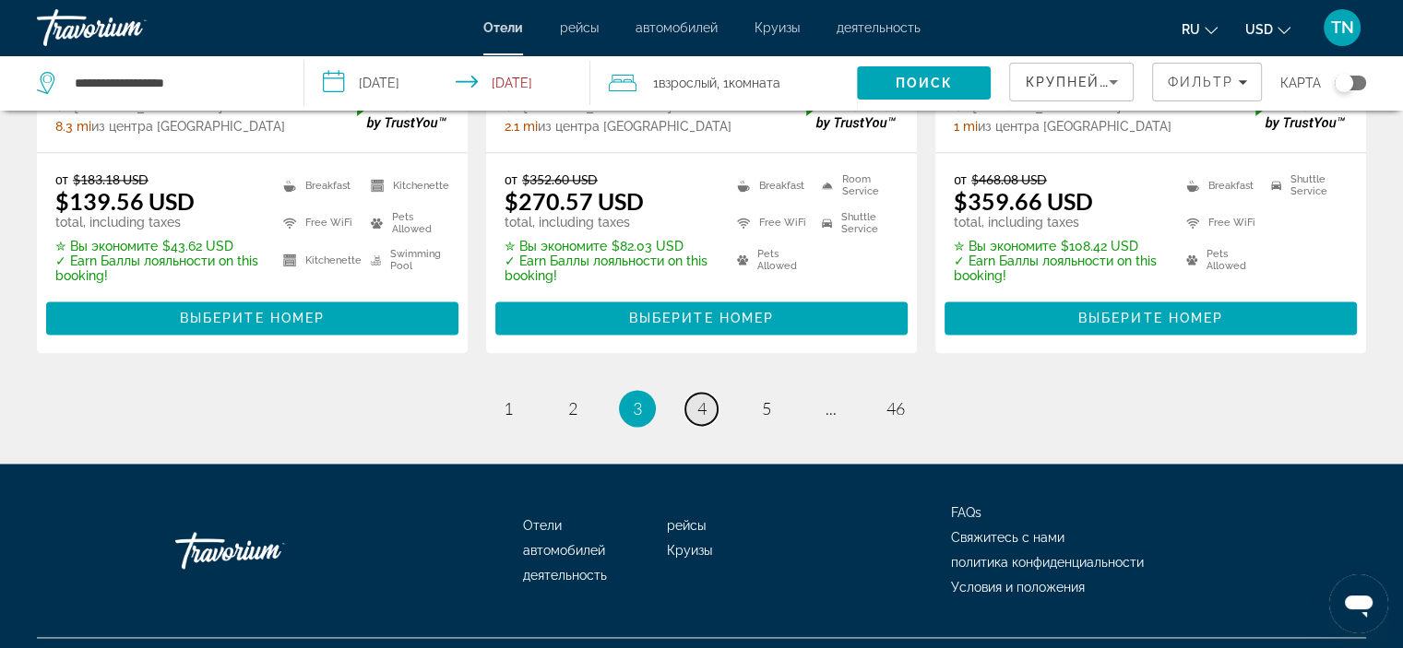
click at [704, 398] on span "4" at bounding box center [701, 408] width 9 height 20
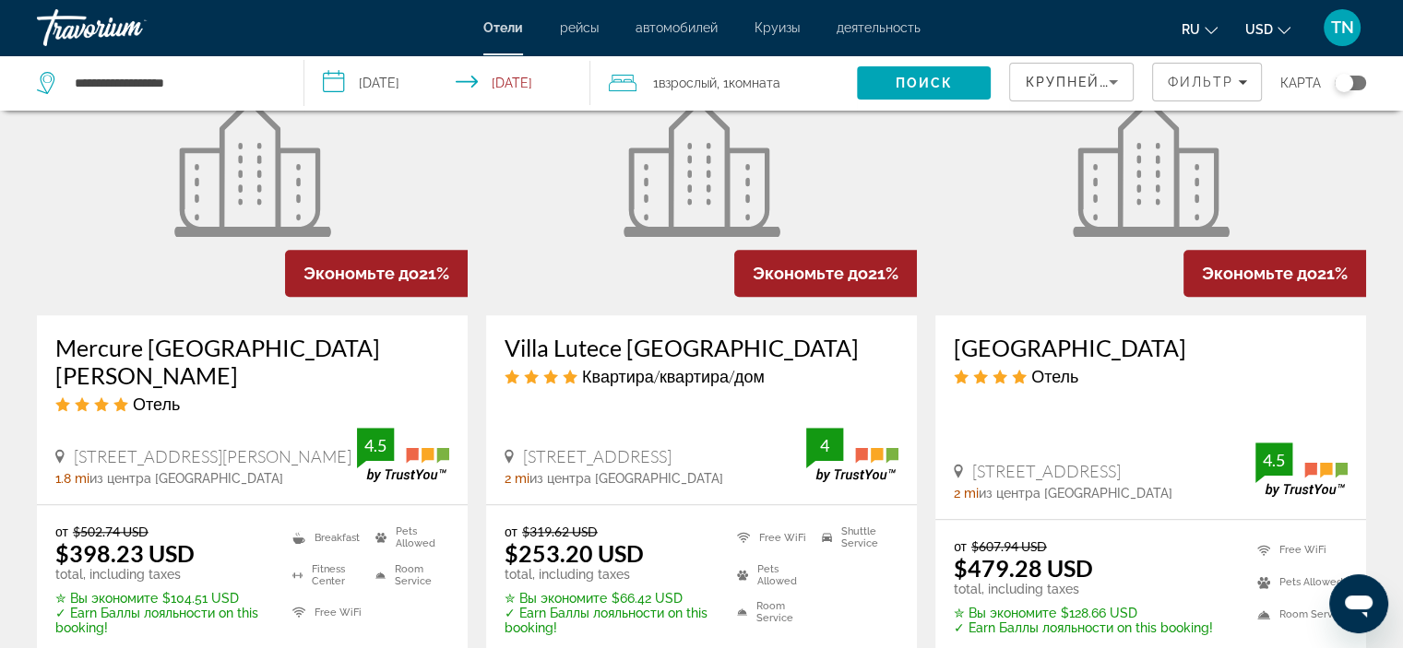
scroll to position [1845, 0]
